Goal: Find specific page/section: Find specific page/section

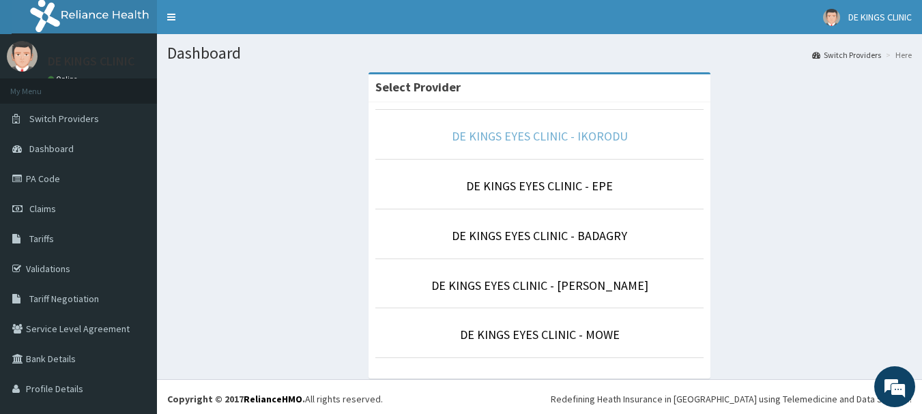
click at [525, 135] on link "DE KINGS EYES CLINIC - IKORODU" at bounding box center [540, 136] width 176 height 16
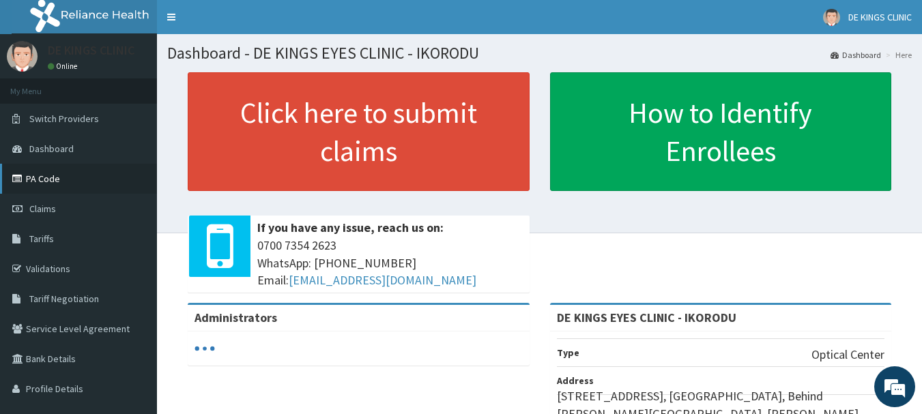
click at [42, 177] on link "PA Code" at bounding box center [78, 179] width 157 height 30
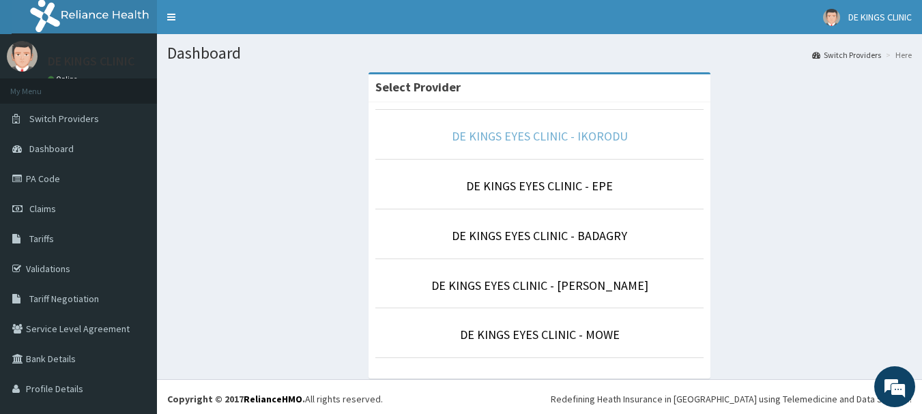
click at [528, 134] on link "DE KINGS EYES CLINIC - IKORODU" at bounding box center [540, 136] width 176 height 16
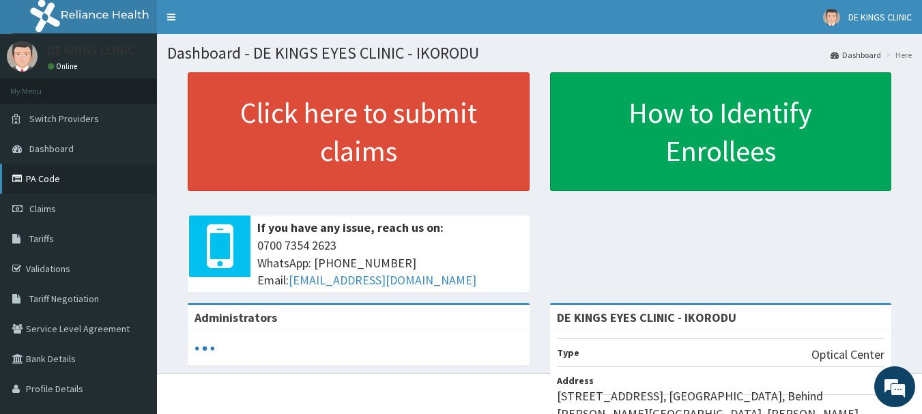
click at [42, 175] on link "PA Code" at bounding box center [78, 179] width 157 height 30
